Goal: Obtain resource: Download file/media

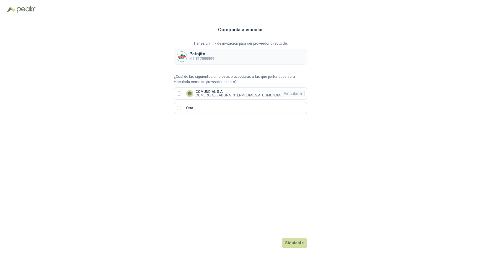
click at [212, 92] on p "COMUNDIAL S.A." at bounding box center [239, 92] width 87 height 4
click at [303, 244] on button "Ingresar" at bounding box center [295, 243] width 23 height 10
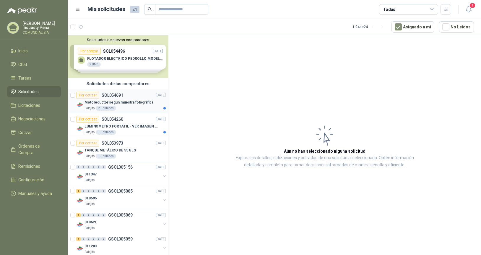
click at [126, 96] on div "Por cotizar SOL054691 [DATE]" at bounding box center [121, 95] width 90 height 7
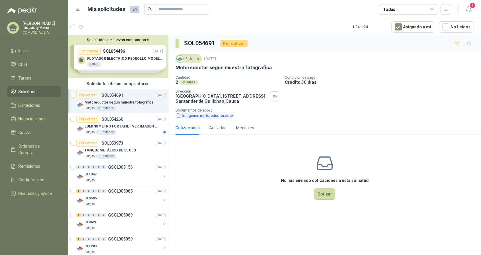
click at [192, 115] on button "Imagenes motoreductor.docx" at bounding box center [205, 115] width 59 height 6
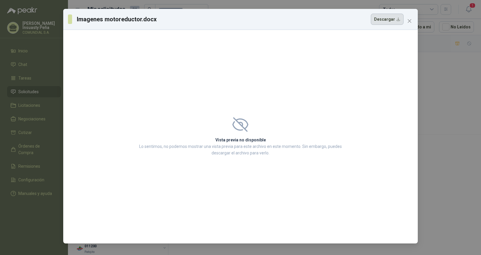
click at [392, 19] on button "Descargar" at bounding box center [387, 19] width 33 height 11
click at [409, 20] on icon "close" at bounding box center [410, 21] width 4 height 4
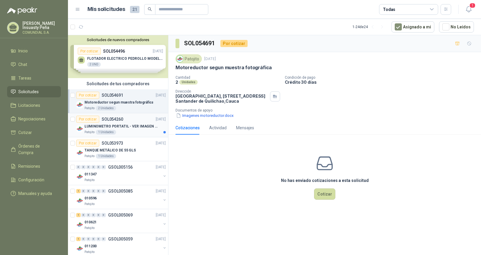
click at [133, 124] on p "LUMINOMETRO PORTATIL - VER IMAGEN ADJUNTA" at bounding box center [122, 127] width 74 height 6
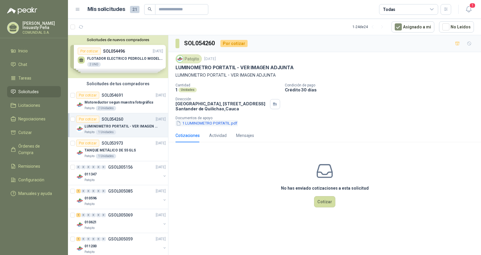
click at [212, 121] on button "1 LUMINOMETRO PORTATIL.pdf" at bounding box center [207, 123] width 62 height 6
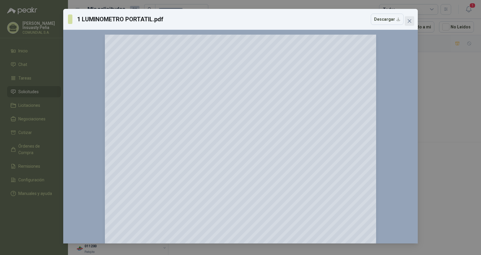
click at [409, 19] on icon "close" at bounding box center [409, 21] width 5 height 5
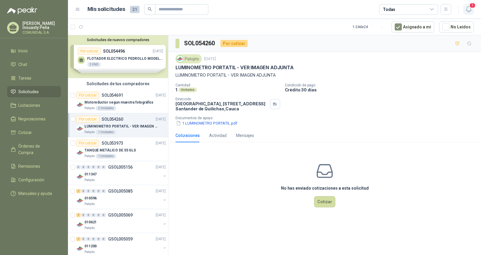
click at [469, 9] on icon "button" at bounding box center [468, 9] width 7 height 7
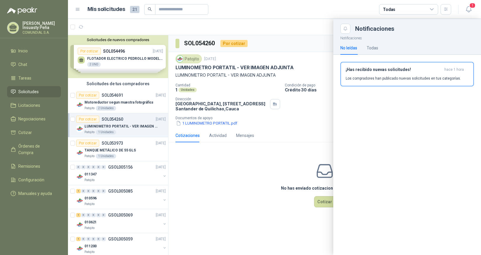
click at [376, 71] on h3 "¡Has recibido nuevas solicitudes!" at bounding box center [394, 69] width 96 height 5
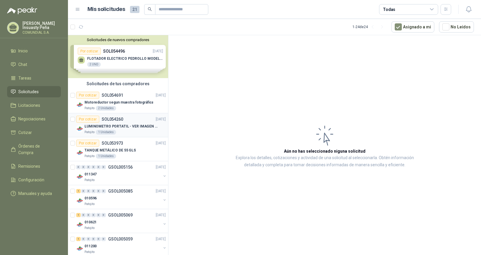
click at [128, 121] on div "Por cotizar SOL054260 [DATE]" at bounding box center [121, 119] width 90 height 7
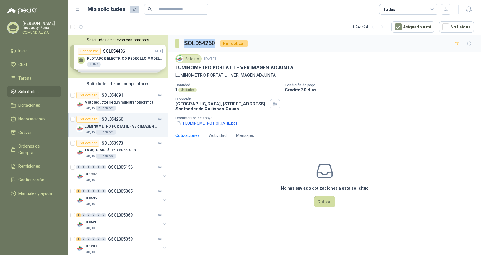
drag, startPoint x: 215, startPoint y: 44, endPoint x: 183, endPoint y: 41, distance: 32.3
click at [183, 41] on div "SOL054260 Por cotizar" at bounding box center [212, 43] width 72 height 9
copy h3 "SOL054260"
click at [213, 134] on div "Actividad" at bounding box center [217, 135] width 17 height 7
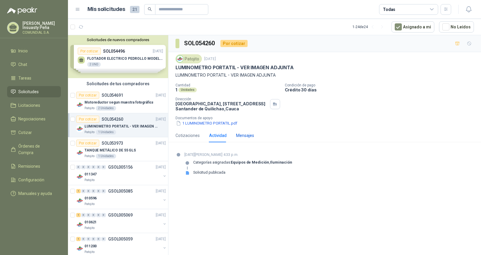
click at [247, 135] on div "Mensajes" at bounding box center [245, 135] width 18 height 7
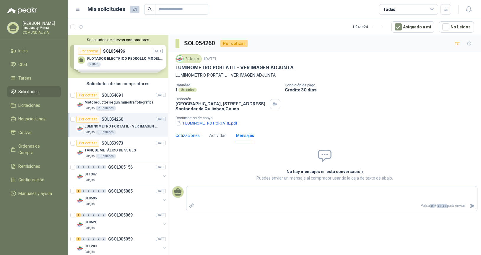
click at [191, 135] on div "Cotizaciones" at bounding box center [188, 135] width 24 height 7
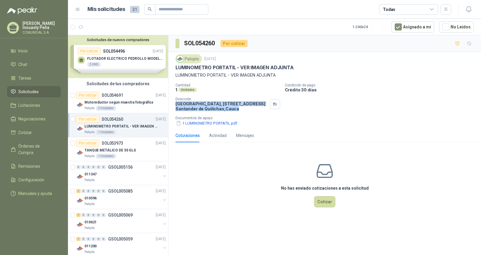
drag, startPoint x: 181, startPoint y: 103, endPoint x: 261, endPoint y: 109, distance: 80.9
click at [261, 109] on p "[GEOGRAPHIC_DATA], [STREET_ADDRESS]" at bounding box center [222, 106] width 92 height 10
copy p "[GEOGRAPHIC_DATA], [STREET_ADDRESS]"
click at [204, 43] on h3 "SOL054260" at bounding box center [200, 43] width 32 height 9
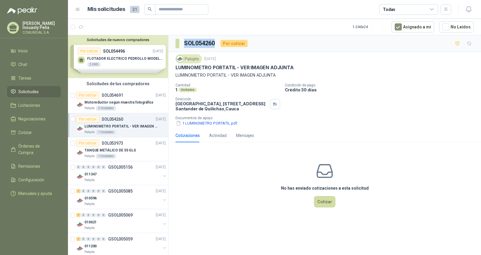
copy h3 "SOL054260"
click at [188, 62] on div "Patojito" at bounding box center [189, 58] width 26 height 9
click at [187, 89] on div "Unidades" at bounding box center [187, 89] width 18 height 5
click at [195, 107] on p "[GEOGRAPHIC_DATA], [STREET_ADDRESS]" at bounding box center [222, 106] width 92 height 10
click at [274, 105] on icon "button" at bounding box center [274, 105] width 1 height 1
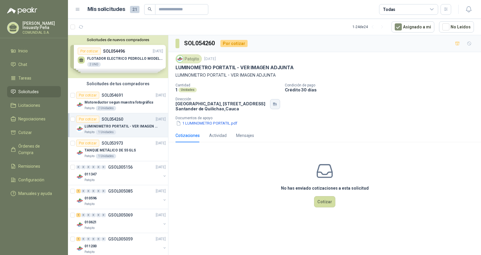
click at [278, 106] on button "button" at bounding box center [275, 104] width 10 height 10
click at [186, 122] on button "1 LUMINOMETRO PORTATIL.pdf" at bounding box center [207, 123] width 62 height 6
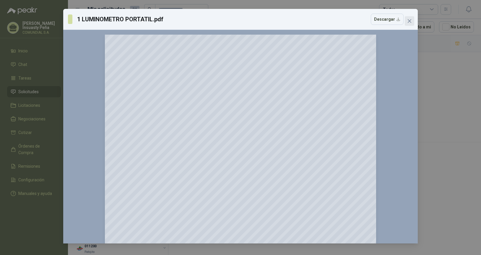
click at [410, 20] on icon "close" at bounding box center [409, 21] width 5 height 5
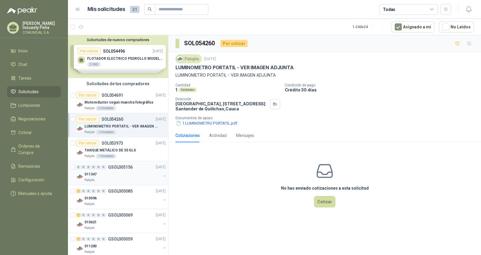
click at [134, 169] on div "0 0 0 0 0 0 GSOL005156 [DATE]" at bounding box center [121, 166] width 91 height 7
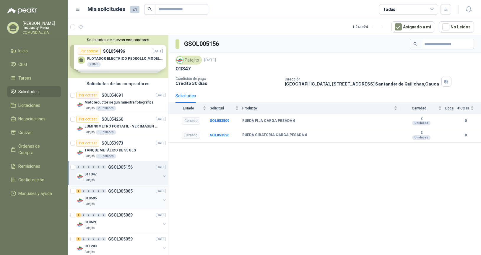
click at [125, 189] on p "GSOL005085" at bounding box center [120, 191] width 25 height 4
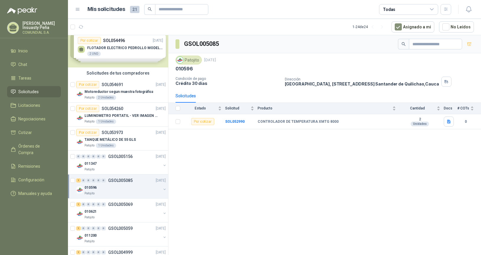
scroll to position [33, 0]
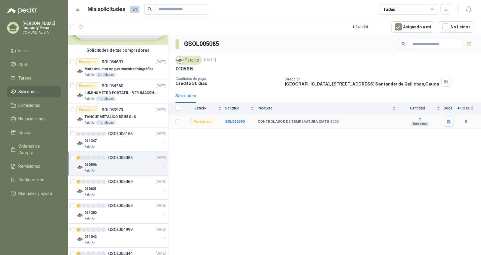
click at [267, 122] on b "CONTROLADOR DE TEMPERATURA XMTG 8000" at bounding box center [298, 121] width 81 height 5
click at [368, 122] on div "CONTROLADOR DE TEMPERATURA XMTG 8000" at bounding box center [327, 121] width 138 height 5
click at [451, 122] on icon "button" at bounding box center [449, 121] width 5 height 5
click at [423, 109] on button "Controladores de Temperatura.docx" at bounding box center [415, 108] width 70 height 6
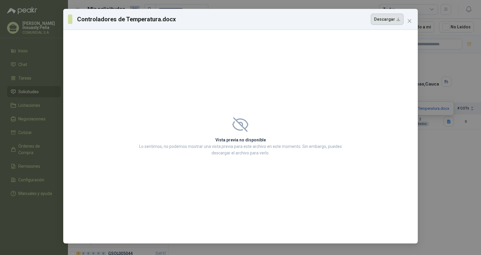
click at [389, 20] on button "Descargar" at bounding box center [387, 19] width 33 height 11
click at [410, 22] on icon "close" at bounding box center [409, 21] width 5 height 5
